Goal: Check status: Check status

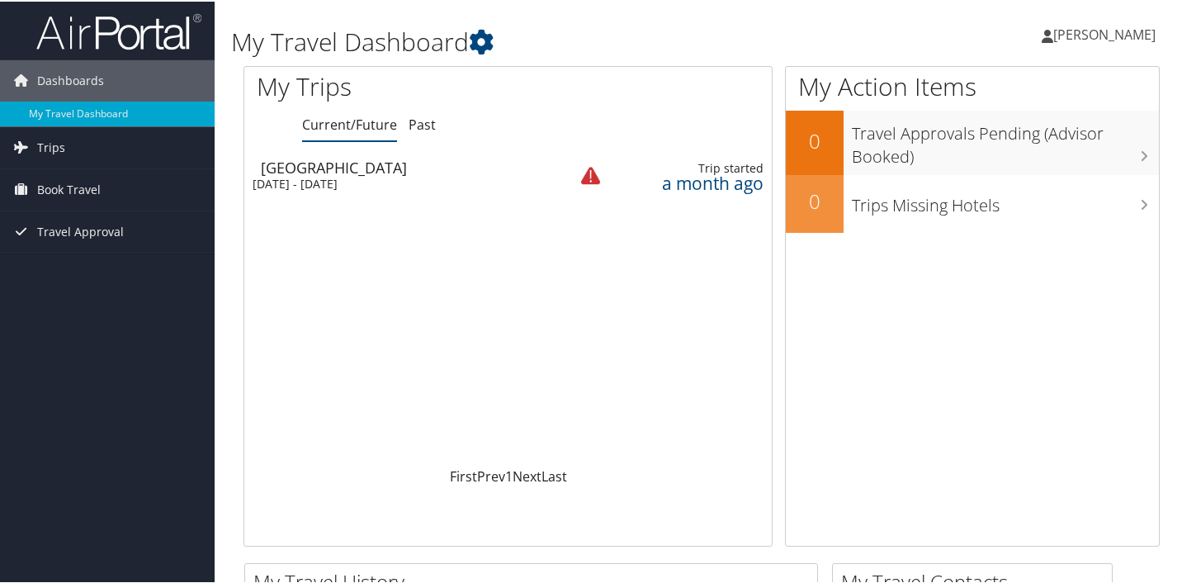
click at [364, 176] on div "Sun 24 Aug 2025 - Mon 1 Dec 2025" at bounding box center [398, 182] width 291 height 15
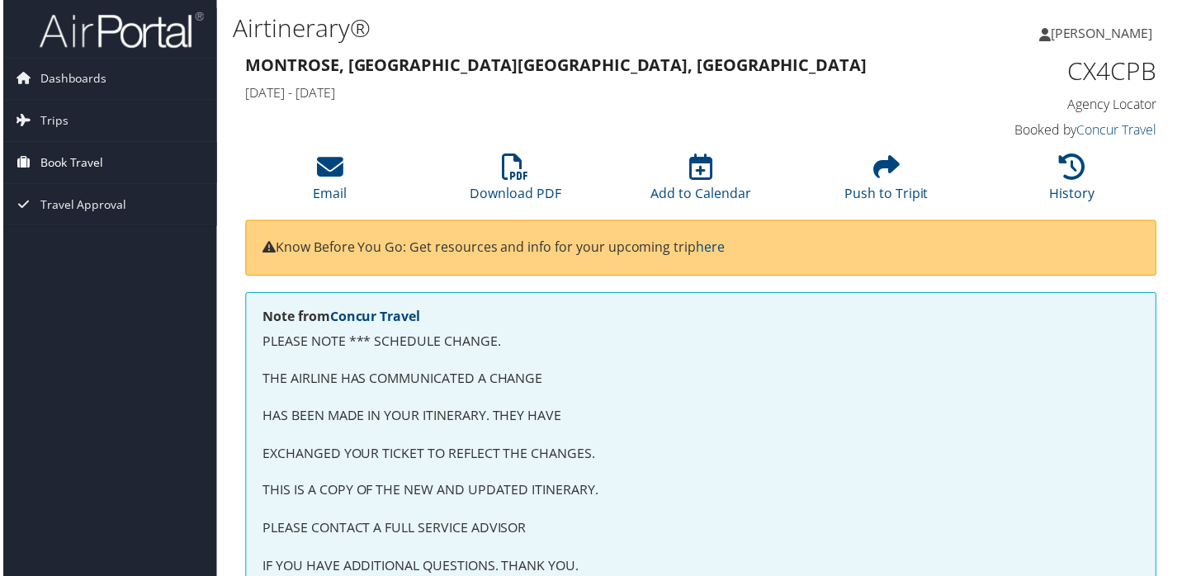
click at [95, 144] on span "Book Travel" at bounding box center [69, 163] width 64 height 41
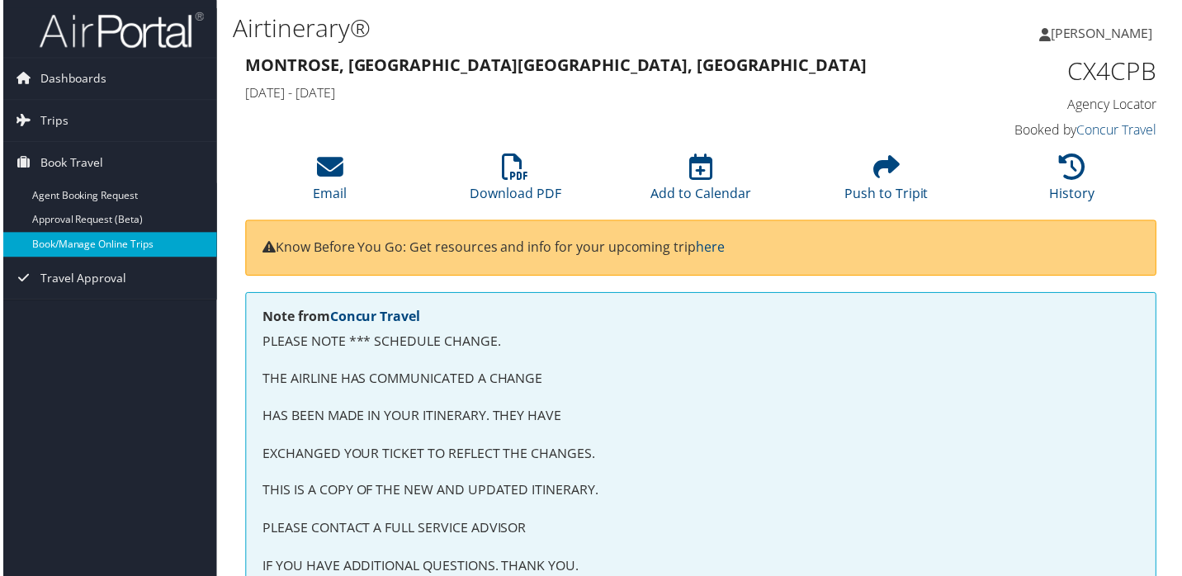
click at [120, 254] on link "Book/Manage Online Trips" at bounding box center [107, 246] width 215 height 25
